Goal: Task Accomplishment & Management: Complete application form

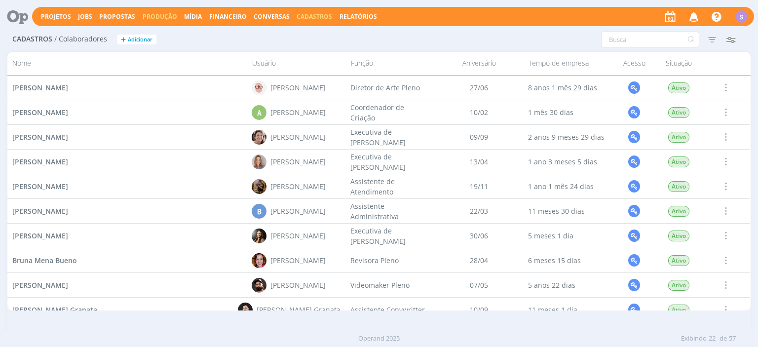
click at [143, 16] on link "Produção" at bounding box center [160, 16] width 35 height 8
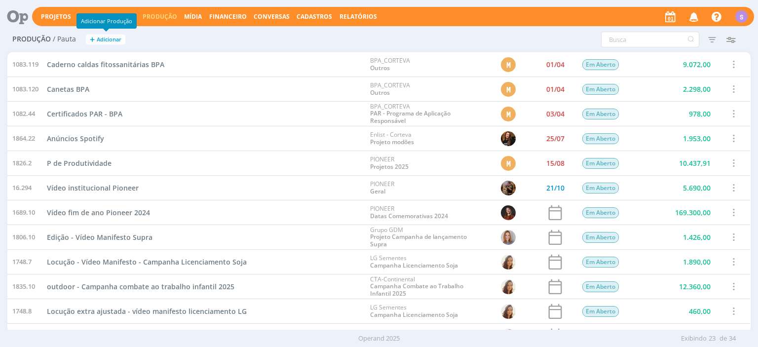
click at [113, 38] on span "Adicionar" at bounding box center [109, 39] width 25 height 6
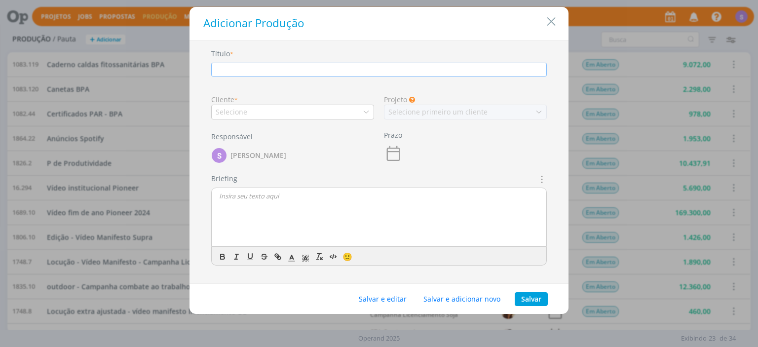
click at [305, 72] on input "dialog" at bounding box center [378, 70] width 335 height 14
type input "v"
click at [246, 72] on input "v" at bounding box center [378, 70] width 335 height 14
type input "Teste"
click at [234, 107] on div "Selecione" at bounding box center [233, 112] width 34 height 10
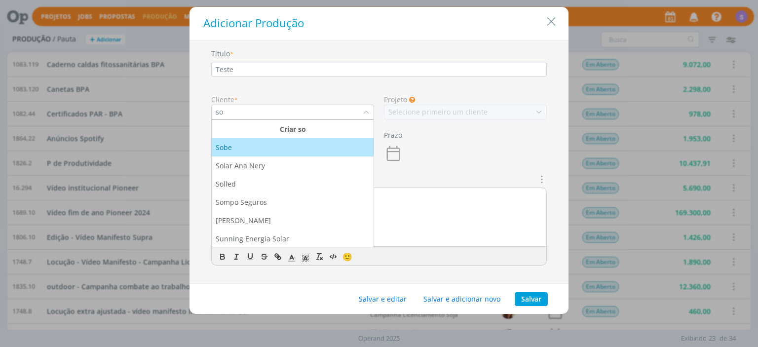
type input "so"
click at [253, 153] on li "Sobe" at bounding box center [293, 147] width 162 height 18
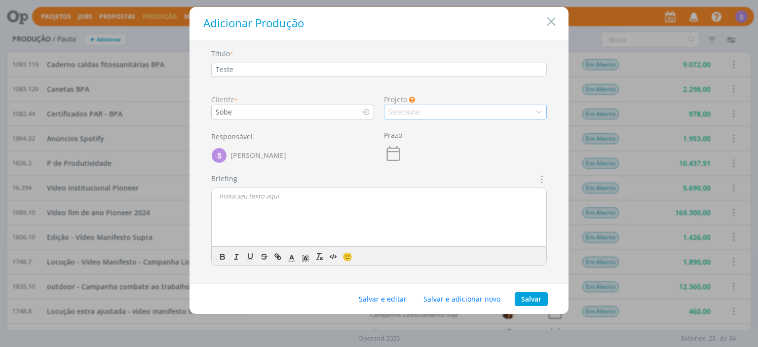
click at [477, 113] on div "Selecione" at bounding box center [465, 112] width 163 height 15
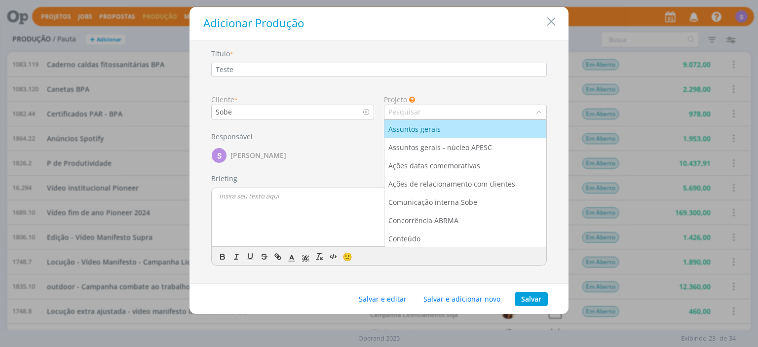
click at [475, 131] on div "Assuntos gerais" at bounding box center [465, 129] width 154 height 10
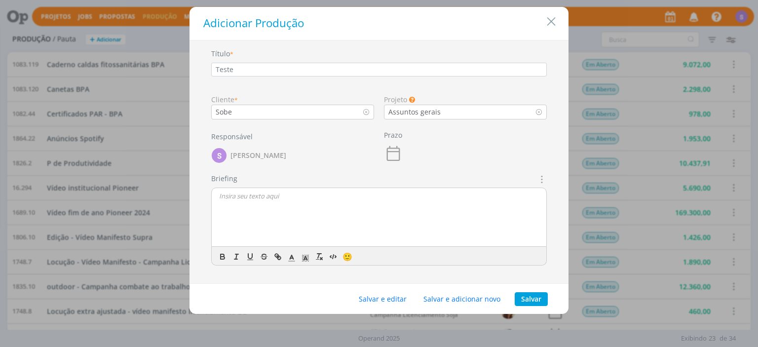
click at [392, 153] on icon "dialog" at bounding box center [393, 153] width 19 height 19
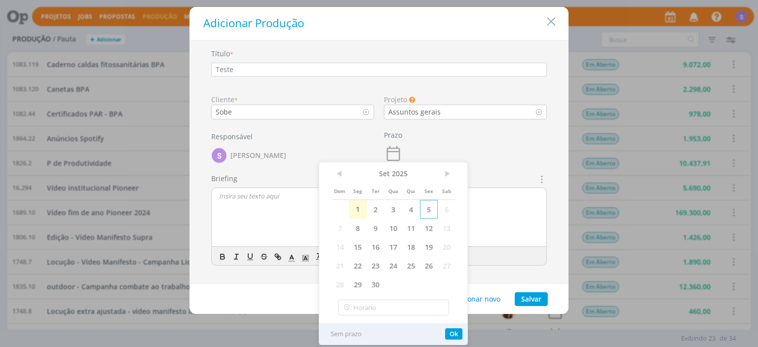
click at [431, 207] on span "5" at bounding box center [429, 209] width 18 height 19
click at [454, 335] on button "Ok" at bounding box center [453, 333] width 17 height 11
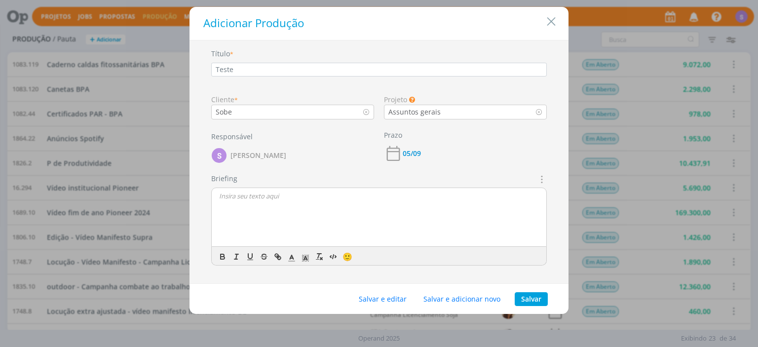
click at [367, 211] on div "dialog" at bounding box center [379, 217] width 334 height 59
click at [400, 298] on button "Salvar e editar" at bounding box center [382, 299] width 61 height 14
click at [542, 300] on button "Salvar" at bounding box center [530, 299] width 33 height 14
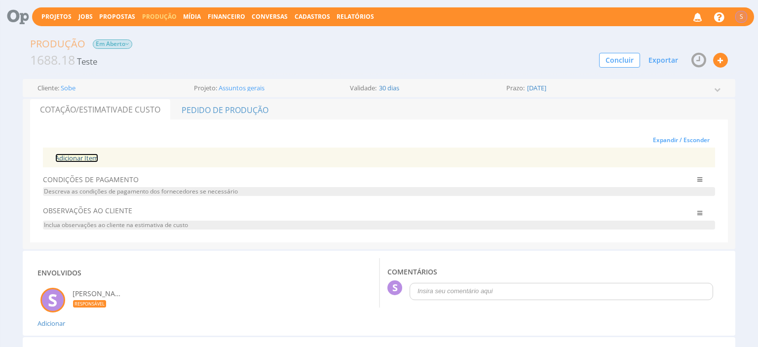
click at [73, 154] on link "Adicionar Item" at bounding box center [76, 157] width 43 height 9
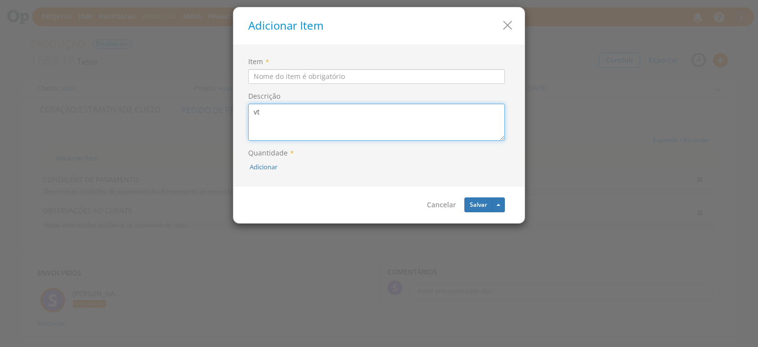
type textarea "v"
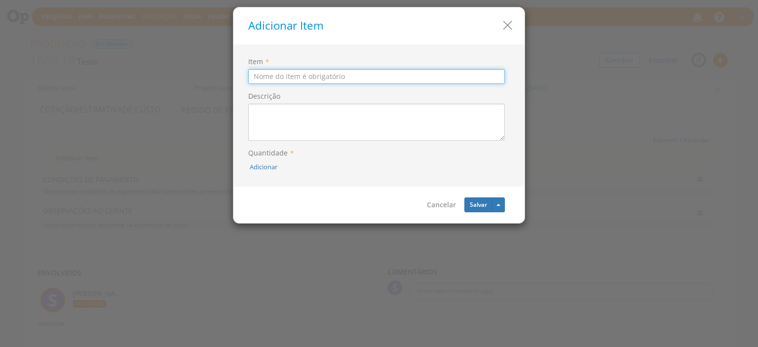
click at [350, 78] on input "Item" at bounding box center [376, 76] width 256 height 15
type input "Vt 30"
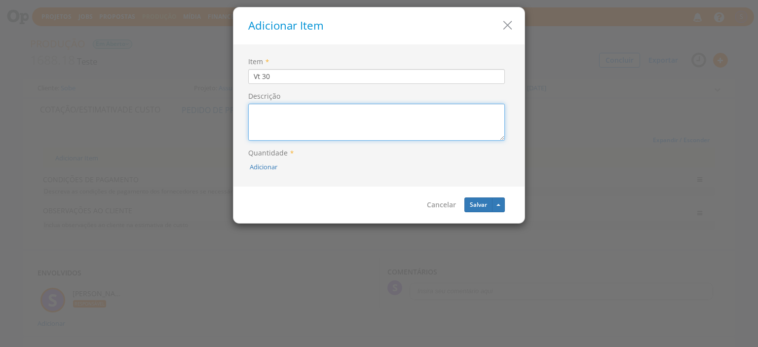
click at [326, 117] on textarea "Descrição" at bounding box center [376, 122] width 256 height 37
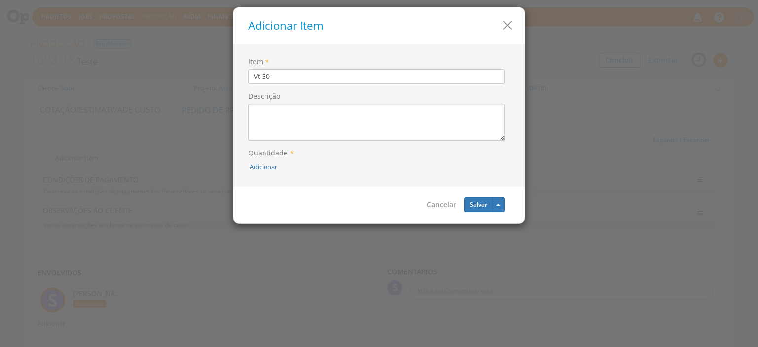
click at [276, 153] on label "Quantidade *" at bounding box center [270, 153] width 45 height 10
click at [273, 170] on button "Adicionar" at bounding box center [264, 166] width 28 height 9
click at [237, 147] on input "text" at bounding box center [242, 144] width 39 height 15
type input "1"
click at [277, 143] on icon "submit" at bounding box center [275, 144] width 6 height 6
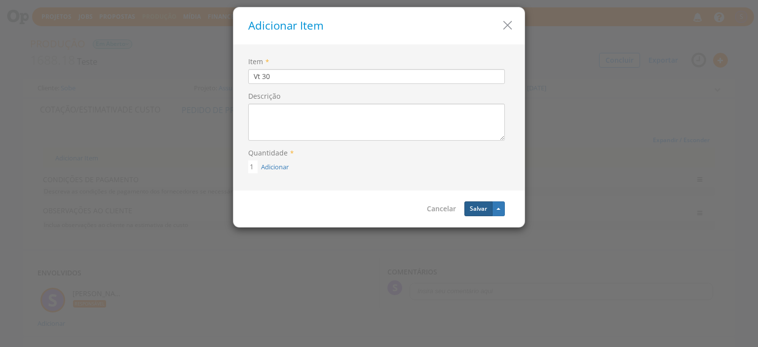
click at [484, 215] on button "Salvar" at bounding box center [478, 208] width 28 height 15
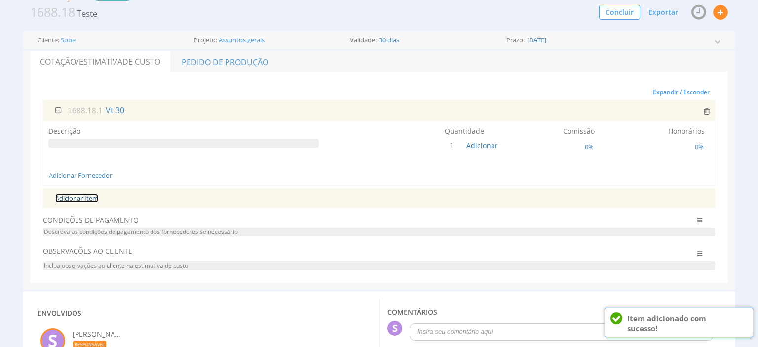
scroll to position [52, 0]
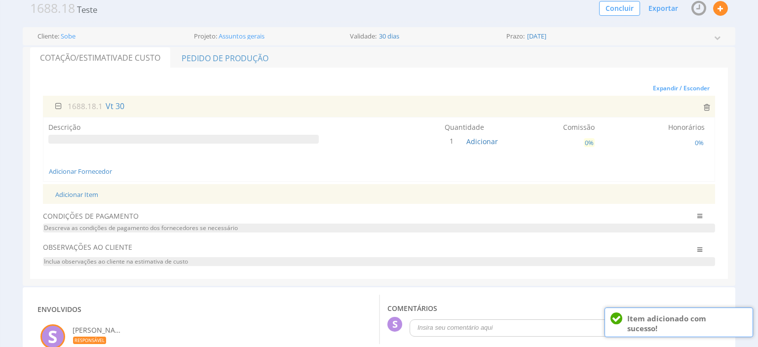
click at [588, 141] on span "0%" at bounding box center [588, 142] width 11 height 9
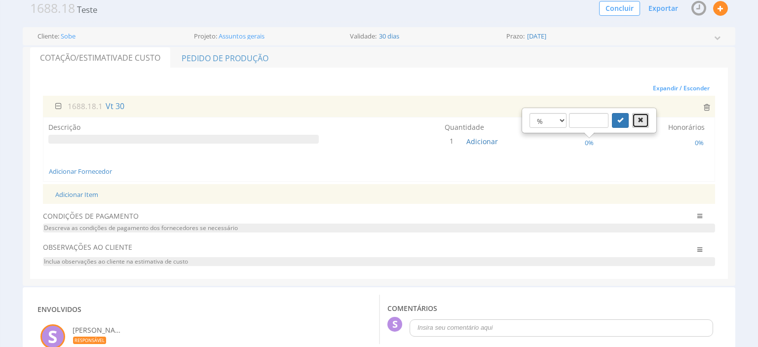
click at [643, 122] on button "button" at bounding box center [640, 120] width 17 height 15
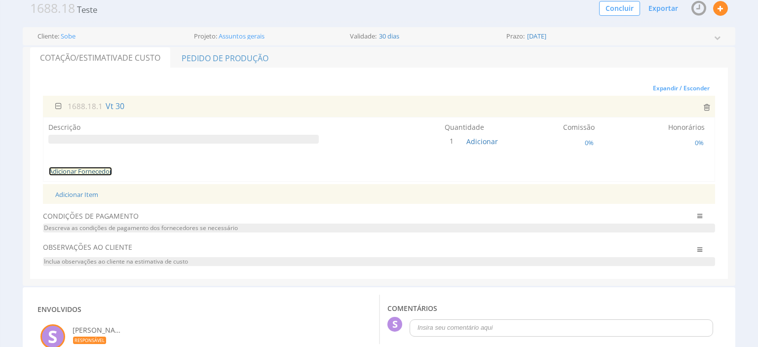
click at [96, 169] on link "Adicionar Fornecedor" at bounding box center [80, 171] width 63 height 9
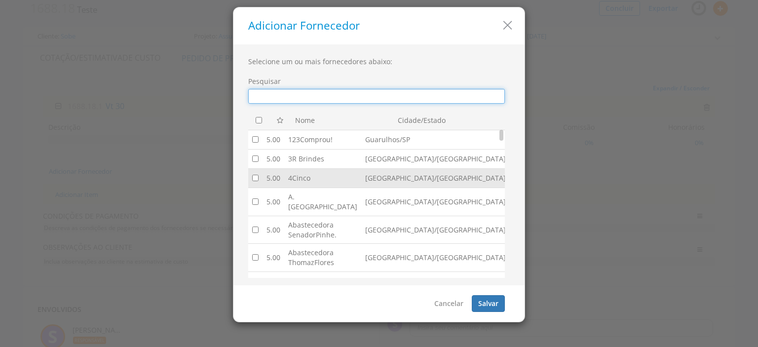
scroll to position [53, 0]
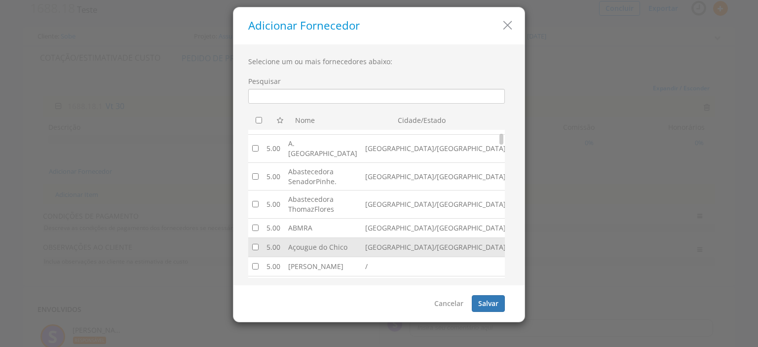
click at [318, 238] on td "Açougue do Chico" at bounding box center [322, 247] width 77 height 19
click at [258, 244] on input "checkbox" at bounding box center [255, 247] width 6 height 6
checkbox input "true"
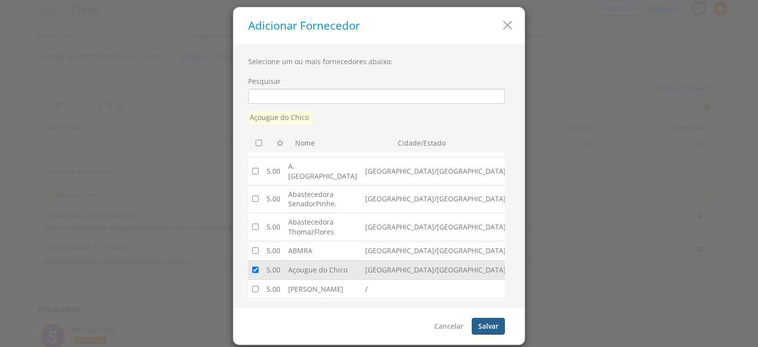
click at [488, 326] on button "Salvar" at bounding box center [488, 326] width 33 height 17
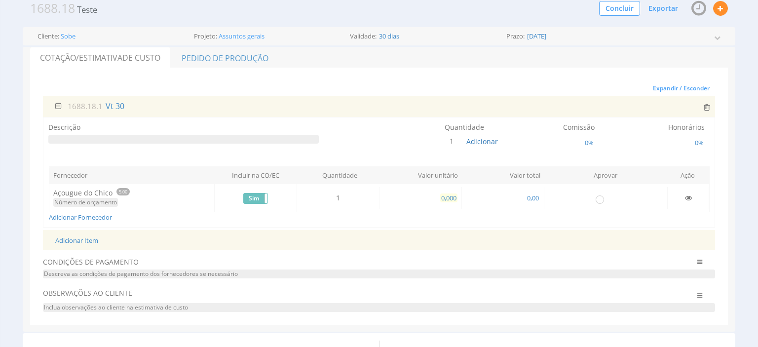
click at [454, 197] on span "0,000" at bounding box center [448, 197] width 17 height 9
type input "50,000"
click at [585, 141] on span "0%" at bounding box center [588, 142] width 11 height 9
type input "15"
click at [624, 119] on button "submit" at bounding box center [620, 120] width 17 height 15
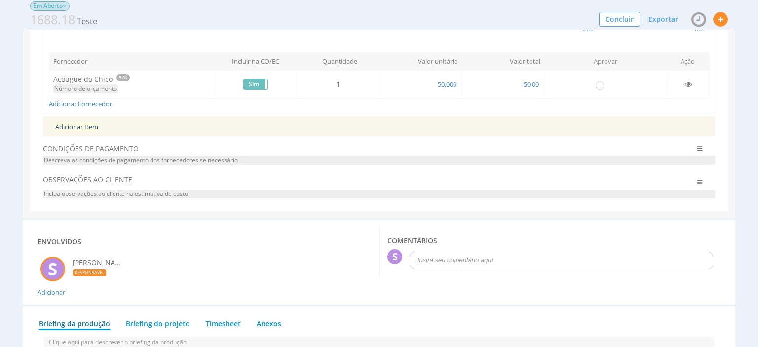
scroll to position [52, 0]
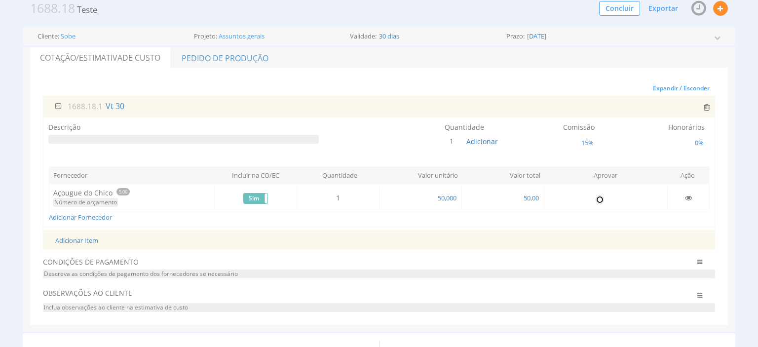
click at [597, 198] on input "radio" at bounding box center [599, 199] width 10 height 10
radio input "true"
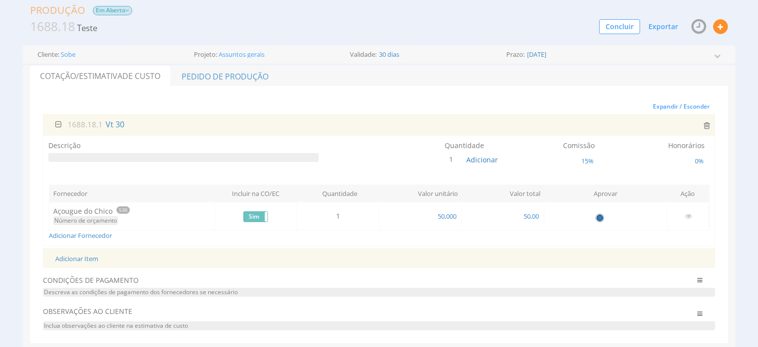
scroll to position [0, 0]
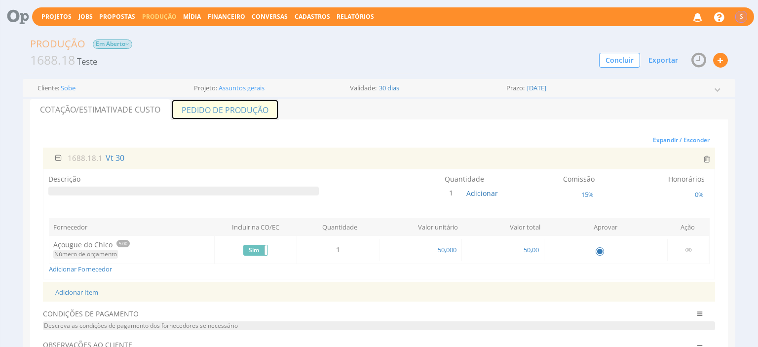
click at [244, 110] on link "Pedido de Produção" at bounding box center [225, 109] width 108 height 21
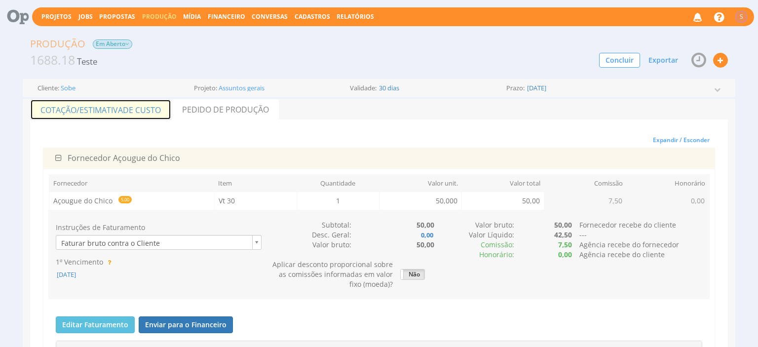
click at [95, 109] on link "Cotação/Estimativa de Custo" at bounding box center [100, 109] width 141 height 21
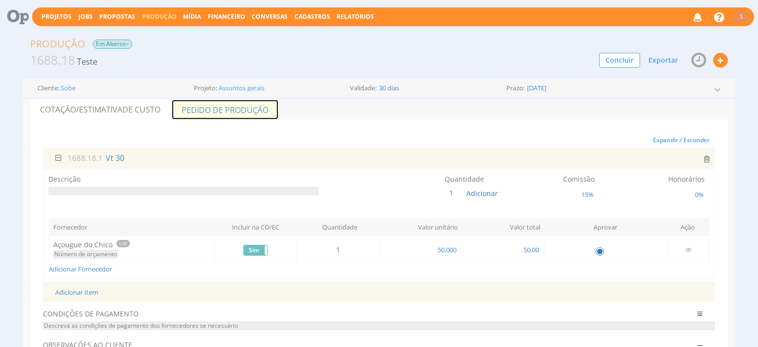
click at [235, 112] on link "Pedido de Produção" at bounding box center [225, 109] width 108 height 21
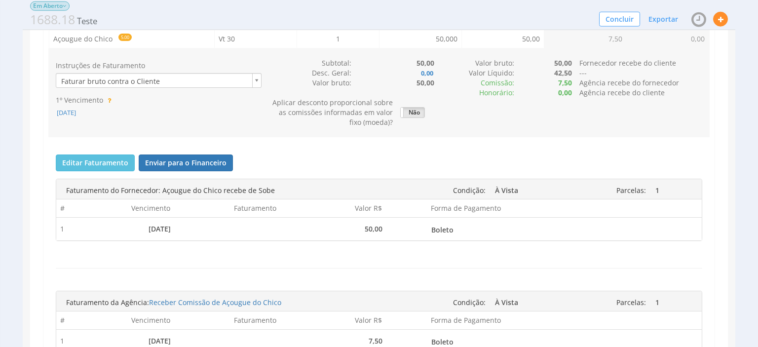
scroll to position [156, 0]
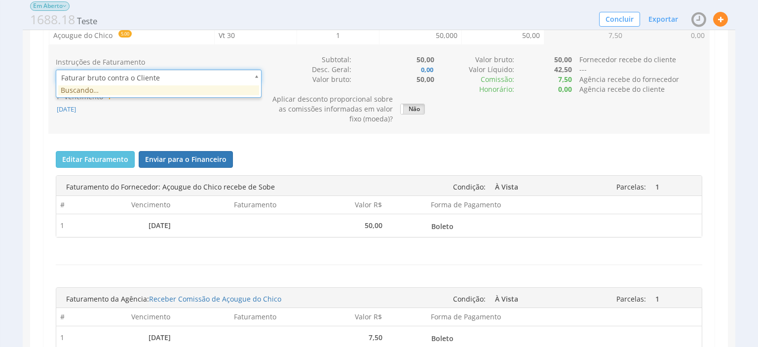
click at [125, 76] on span "Faturar bruto contra o Cliente" at bounding box center [152, 77] width 192 height 15
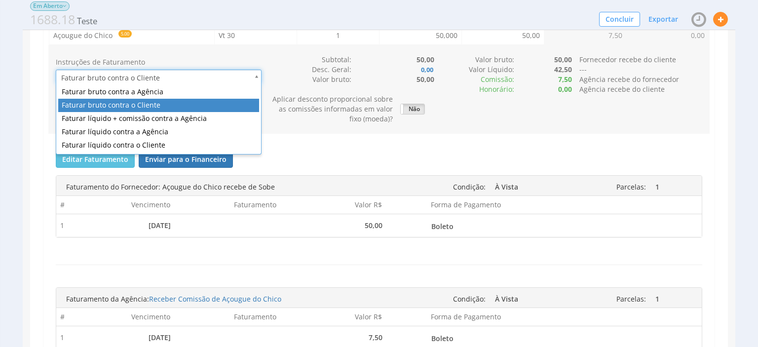
type input "2"
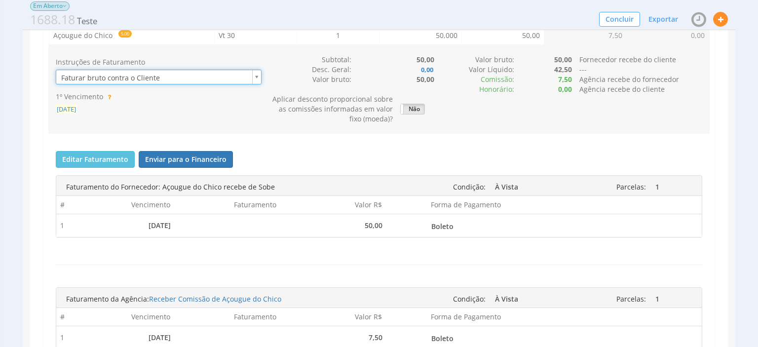
click at [77, 107] on span "01/09/2025" at bounding box center [66, 109] width 21 height 9
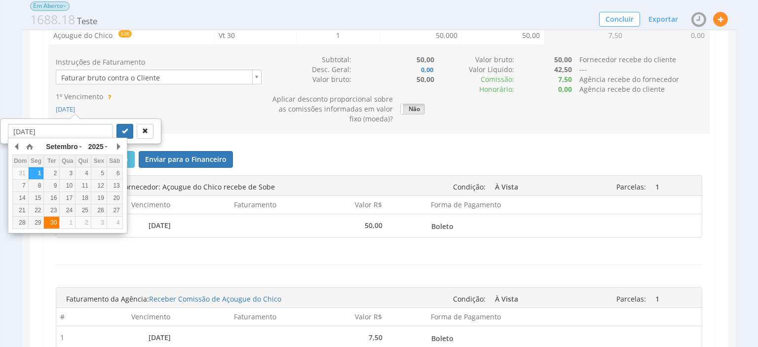
click at [52, 219] on div "30" at bounding box center [51, 222] width 15 height 8
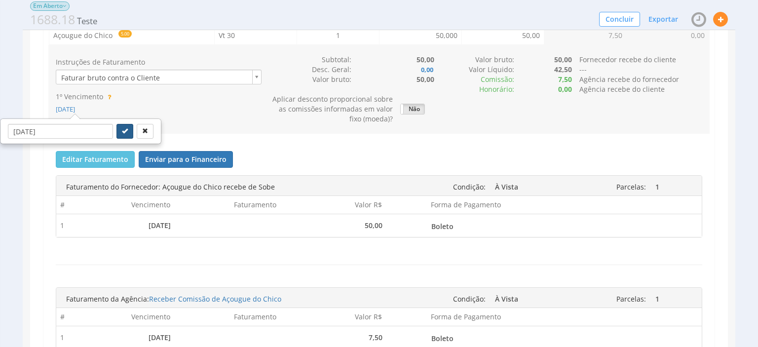
click at [118, 128] on button "submit" at bounding box center [124, 131] width 17 height 15
type input "30/09/2025"
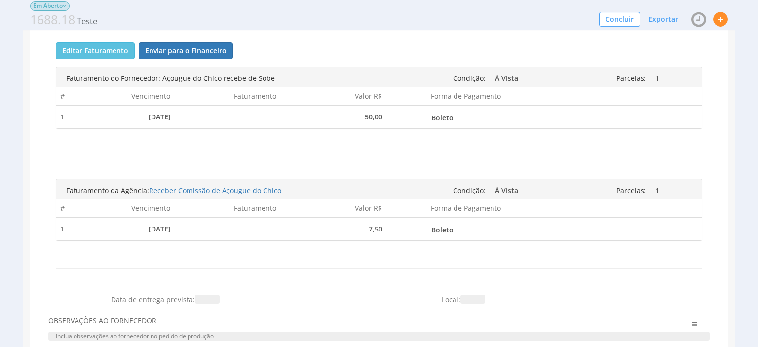
scroll to position [260, 0]
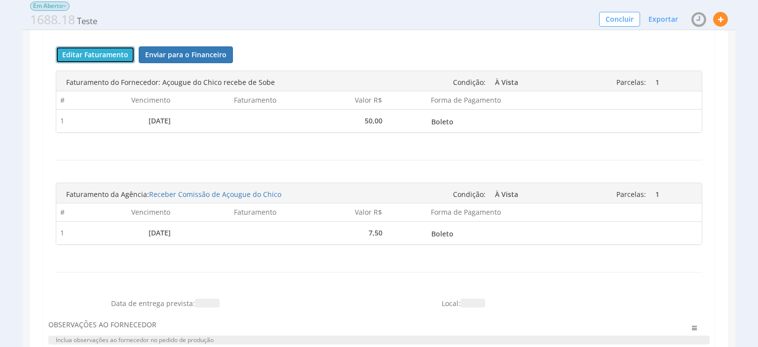
click at [60, 53] on button "Editar Faturamento" at bounding box center [95, 54] width 79 height 17
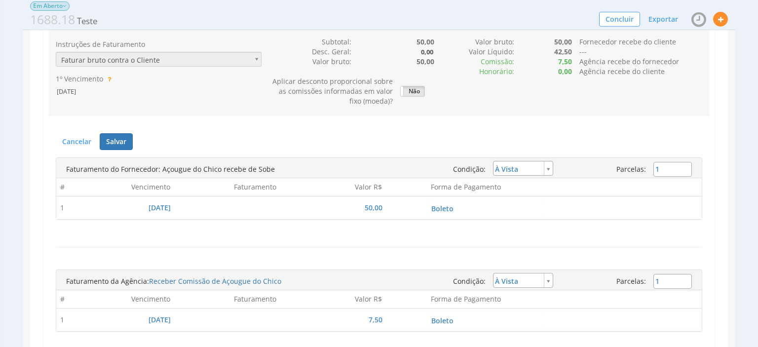
scroll to position [156, 0]
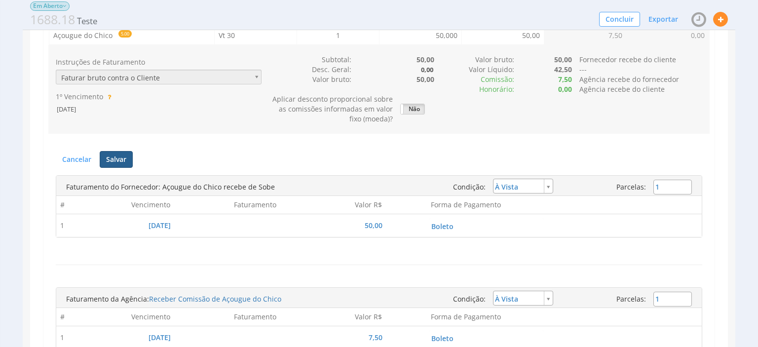
click at [113, 158] on button "Salvar" at bounding box center [116, 159] width 33 height 17
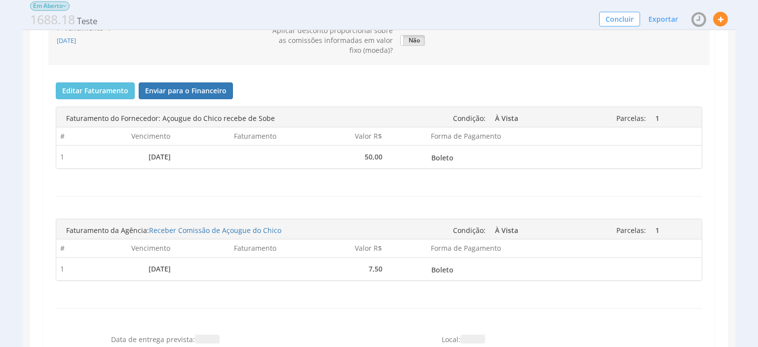
scroll to position [260, 0]
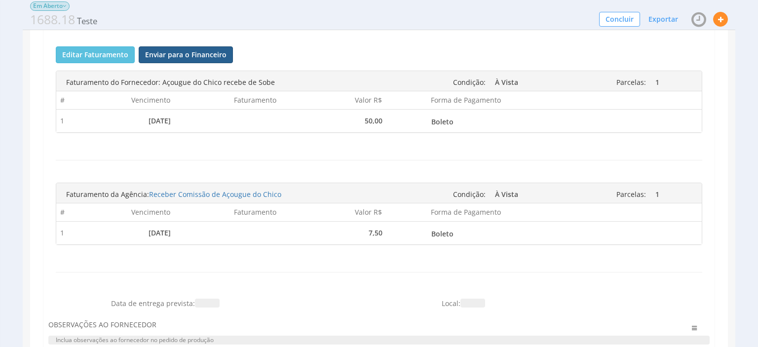
click at [194, 57] on button "Enviar para o Financeiro" at bounding box center [186, 54] width 94 height 17
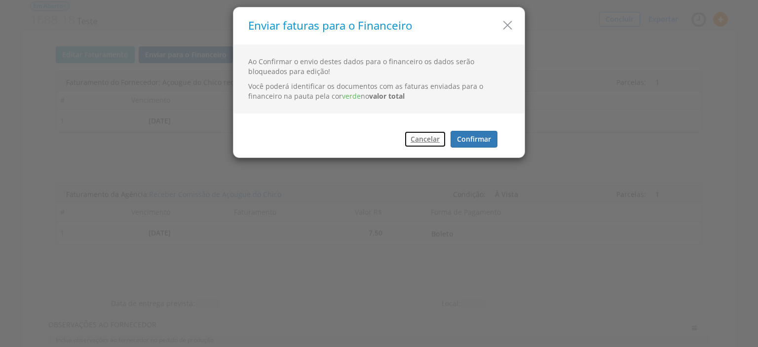
click at [417, 142] on button "Cancelar" at bounding box center [425, 139] width 42 height 17
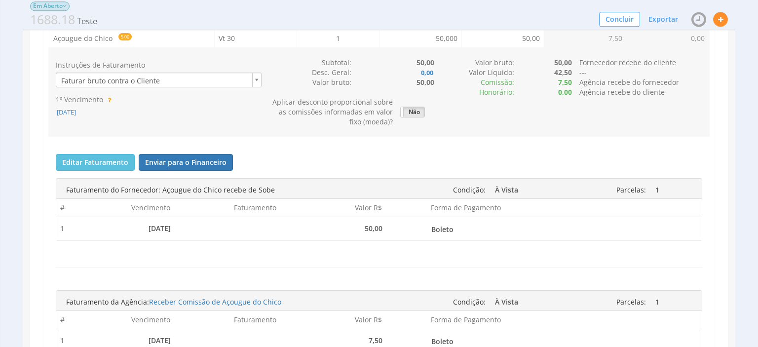
scroll to position [0, 0]
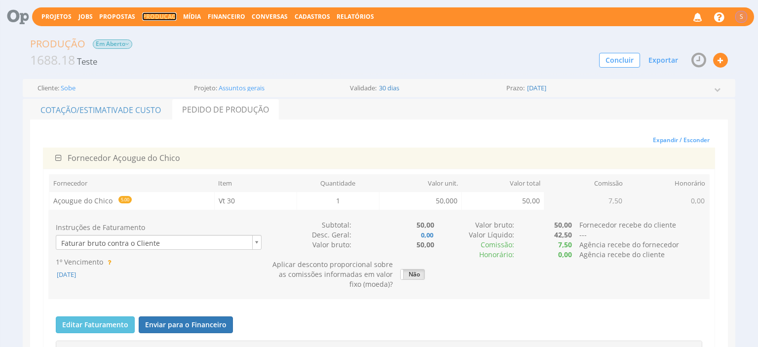
click at [147, 17] on link "Produção" at bounding box center [159, 16] width 35 height 8
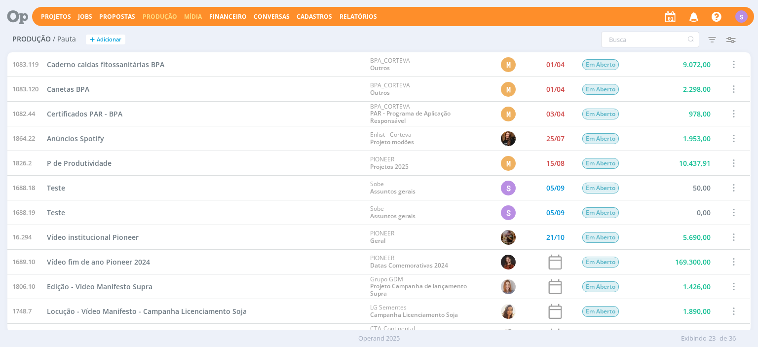
click at [184, 17] on link "Mídia" at bounding box center [193, 16] width 18 height 8
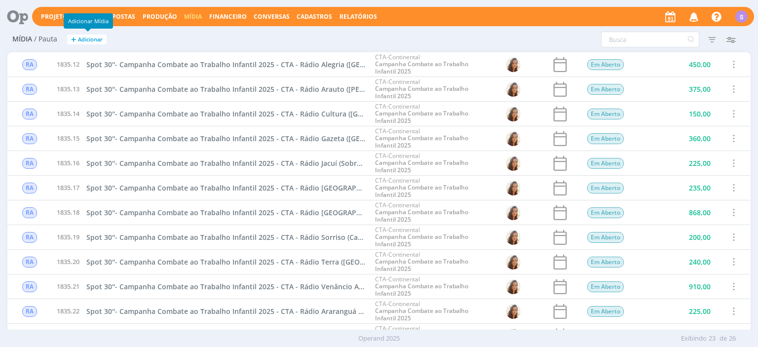
click at [85, 40] on span "Adicionar" at bounding box center [90, 39] width 25 height 6
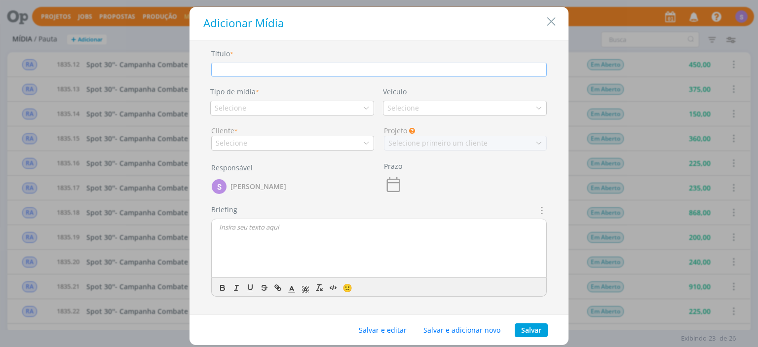
click at [325, 72] on input "dialog" at bounding box center [378, 70] width 335 height 14
type input "vvvv"
click at [319, 107] on div "Selecione" at bounding box center [292, 108] width 164 height 15
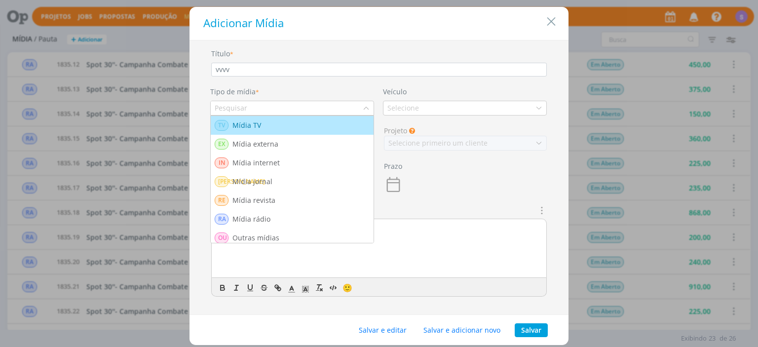
click at [281, 127] on div "TV Mídia TV" at bounding box center [292, 125] width 155 height 11
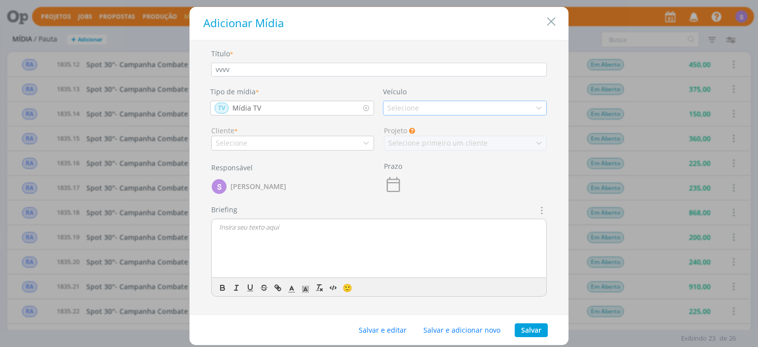
click at [429, 108] on div "Selecione" at bounding box center [465, 108] width 164 height 15
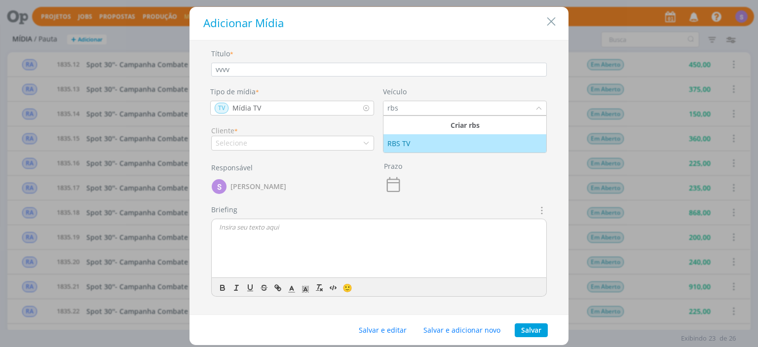
type input "rbs"
click at [438, 146] on div "RBS TV" at bounding box center [464, 143] width 155 height 10
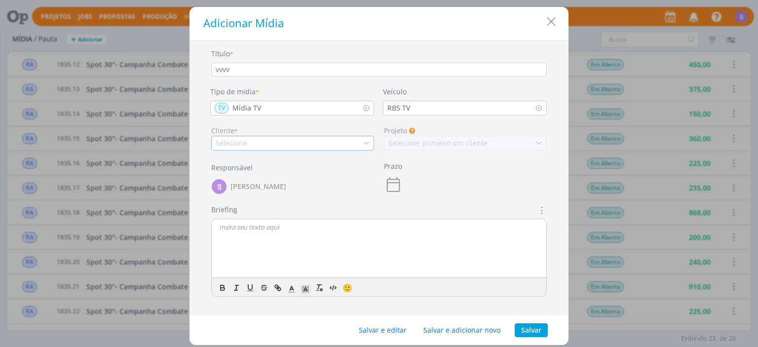
click at [236, 141] on div "Selecione" at bounding box center [233, 143] width 34 height 10
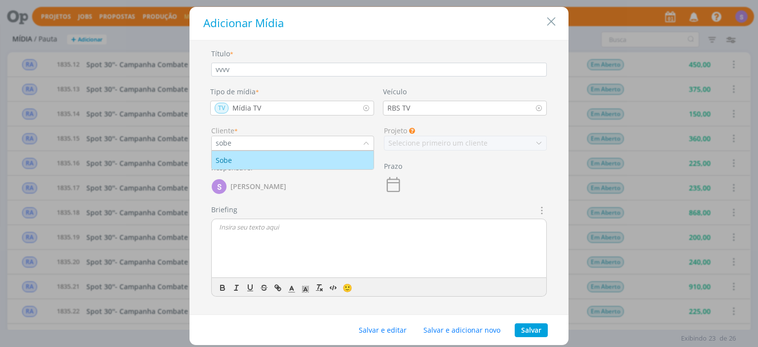
type input "sobe"
click at [239, 162] on div "Sobe" at bounding box center [293, 160] width 154 height 10
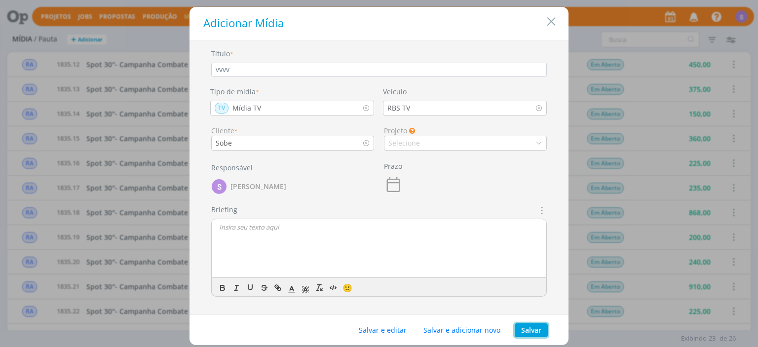
click at [533, 330] on button "Salvar" at bounding box center [530, 330] width 33 height 14
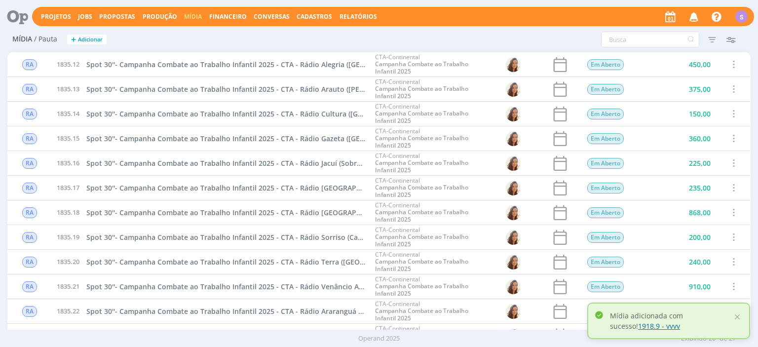
click at [638, 328] on link "1918.9 - vvvv" at bounding box center [659, 325] width 42 height 9
